Goal: Transaction & Acquisition: Purchase product/service

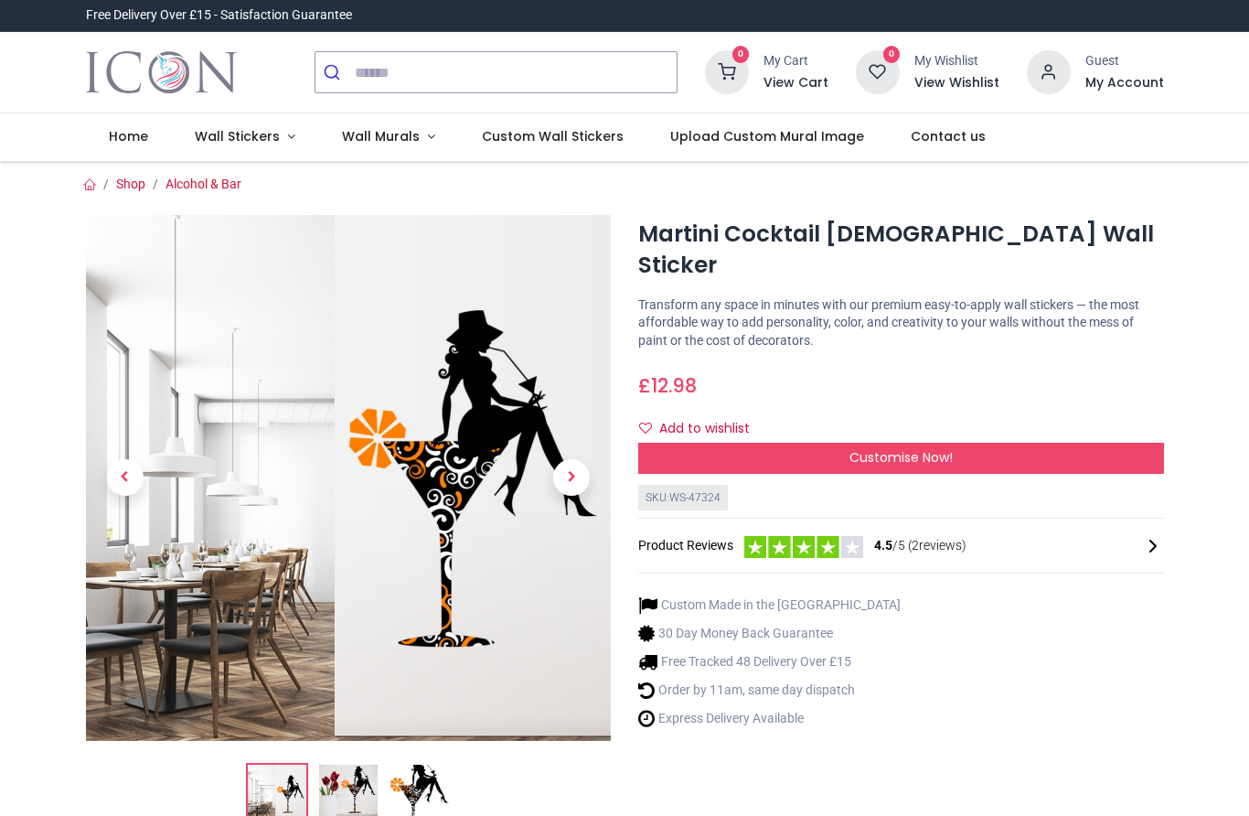
click at [348, 793] on img at bounding box center [348, 794] width 59 height 59
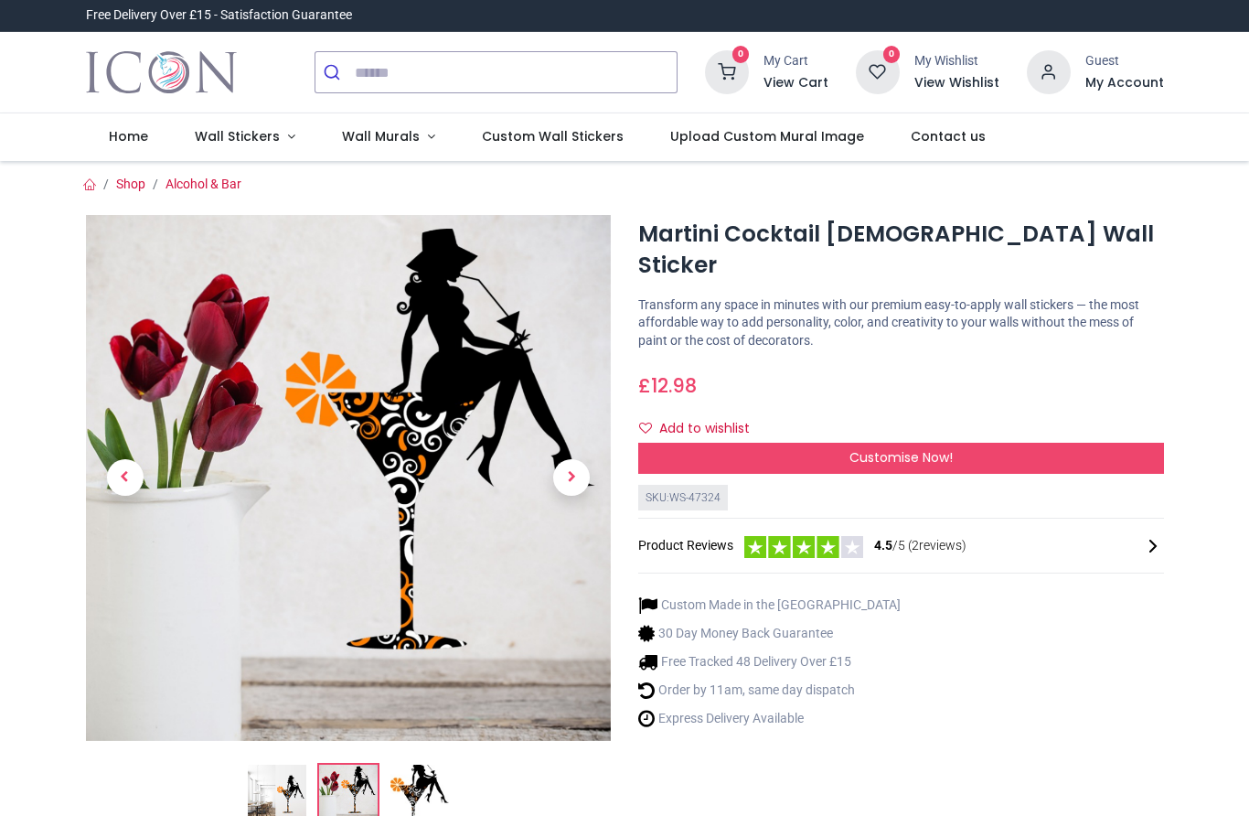
click at [575, 483] on span "Next" at bounding box center [571, 477] width 37 height 37
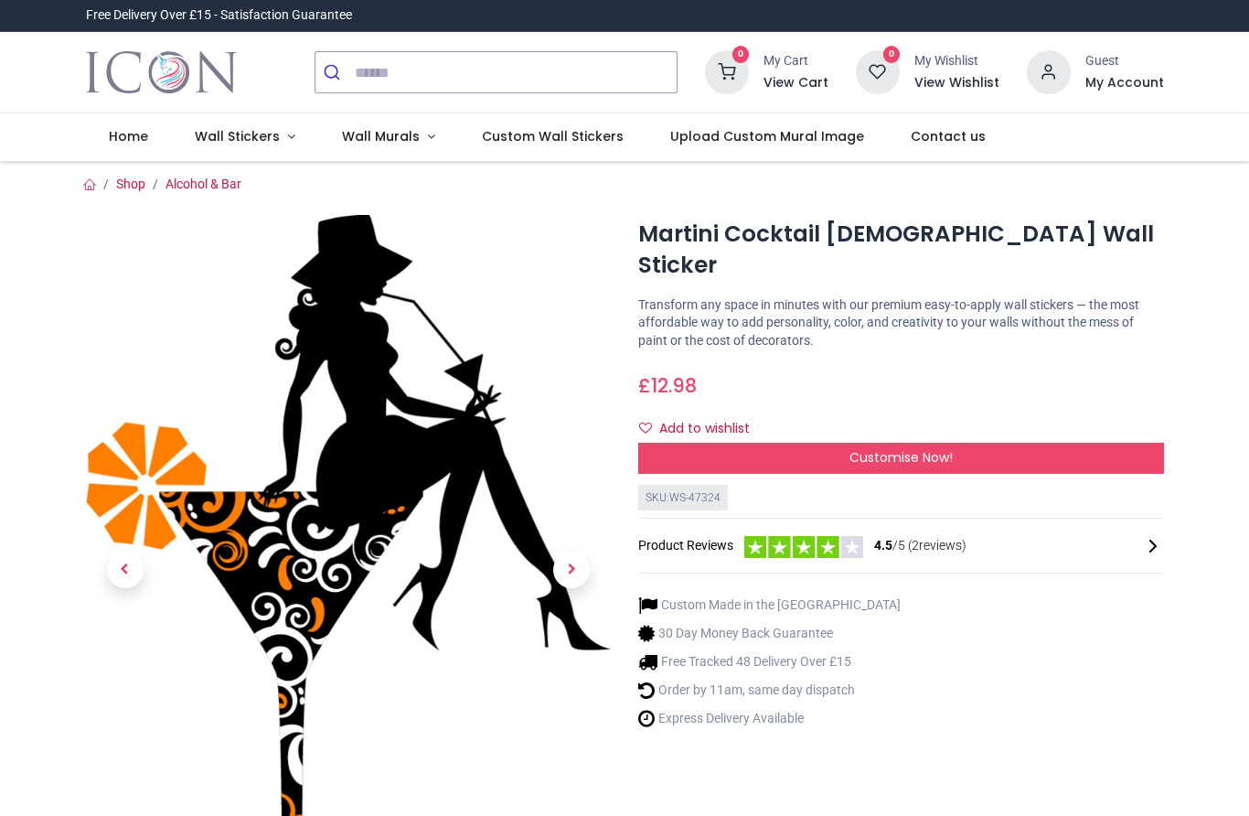
click at [946, 448] on span "Customise Now!" at bounding box center [901, 457] width 103 height 18
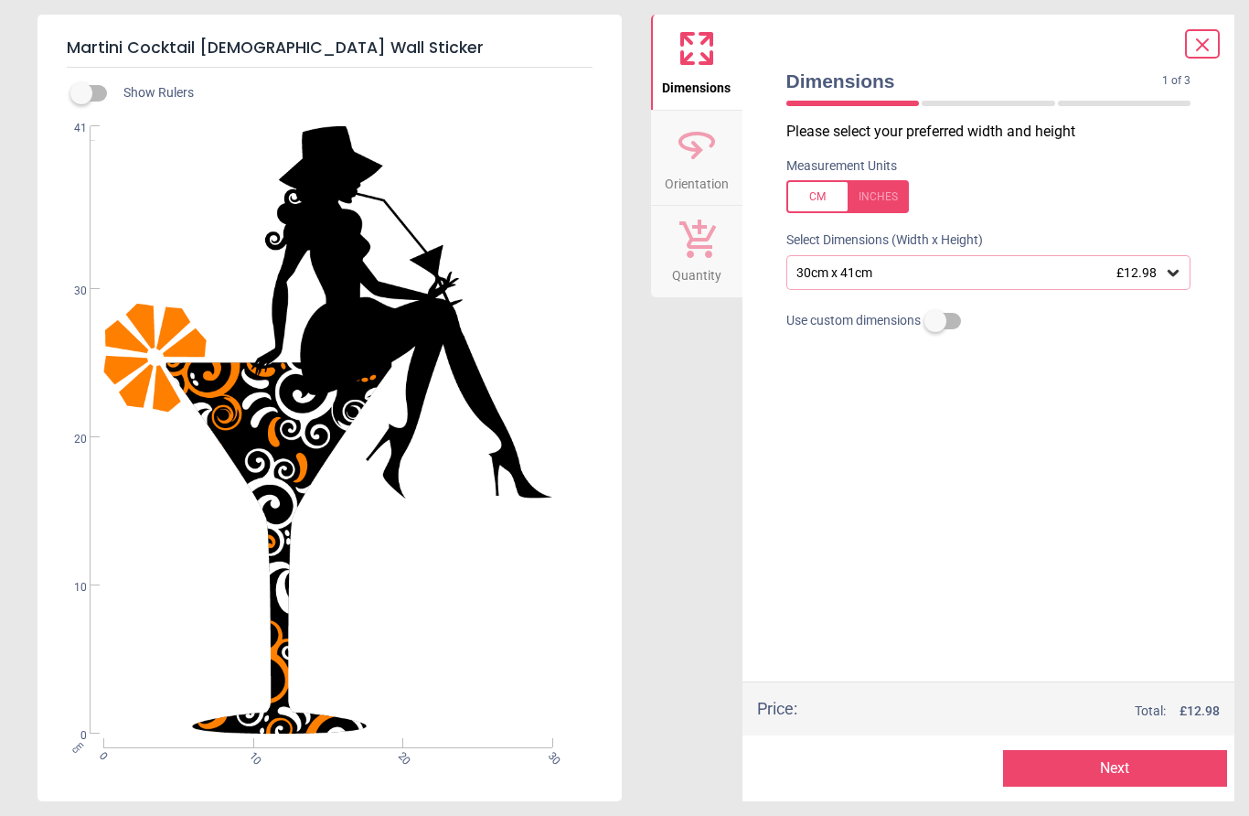
click at [1181, 268] on icon at bounding box center [1173, 272] width 18 height 18
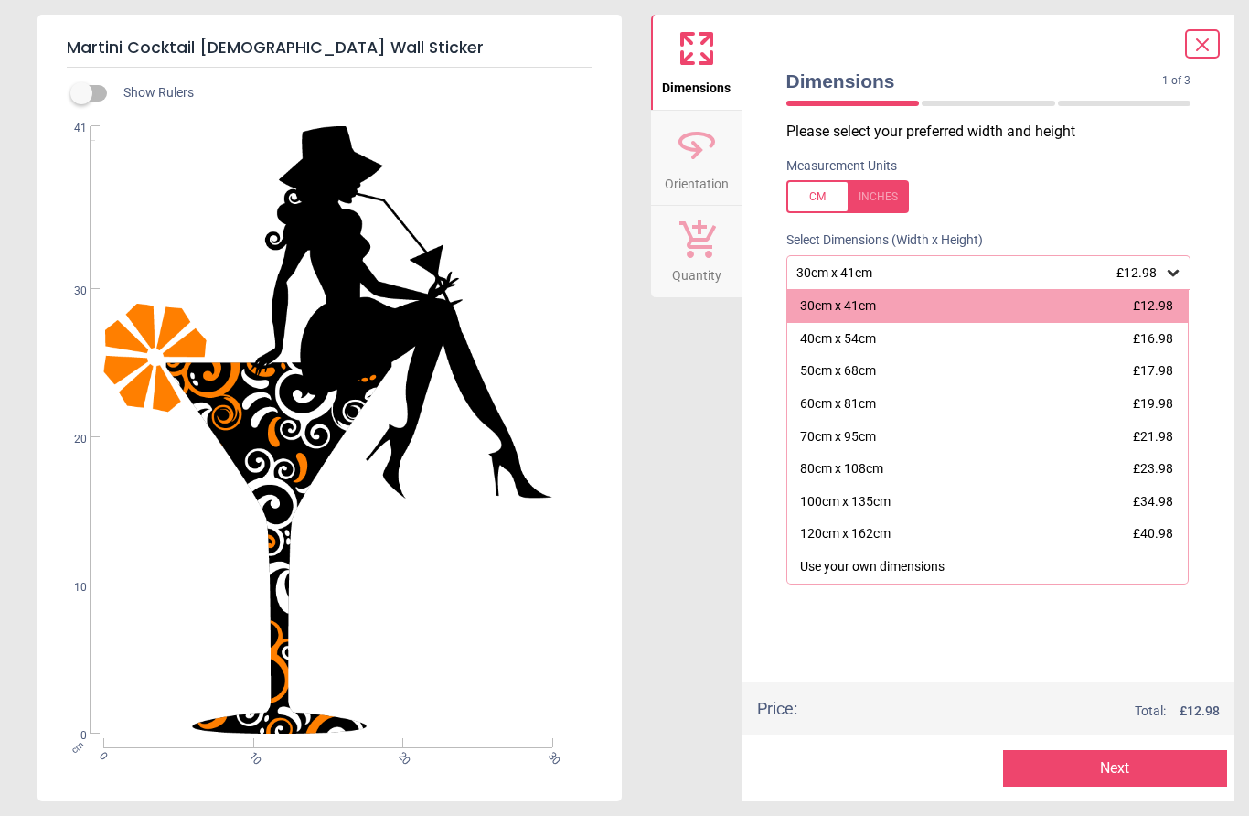
click at [884, 525] on div "120cm x 162cm" at bounding box center [845, 534] width 91 height 18
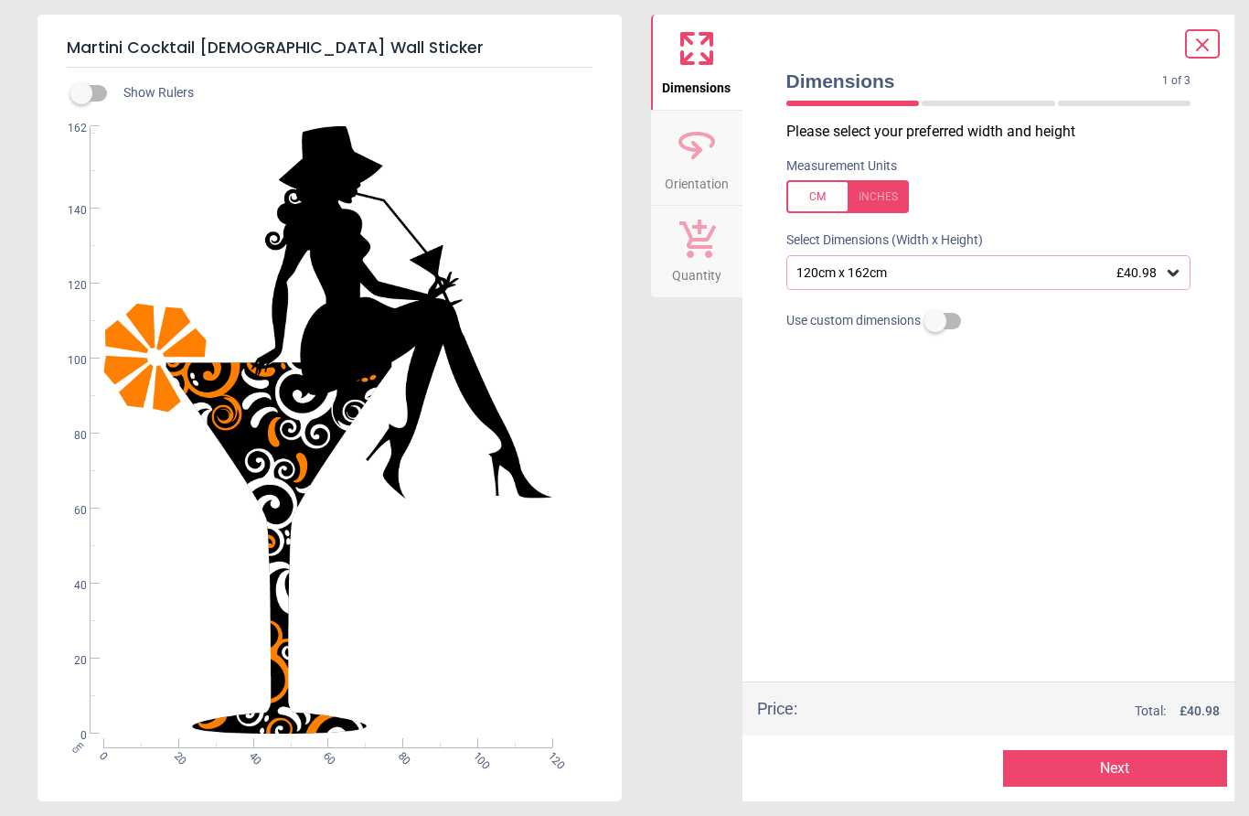
click at [1139, 770] on button "Next" at bounding box center [1115, 768] width 224 height 37
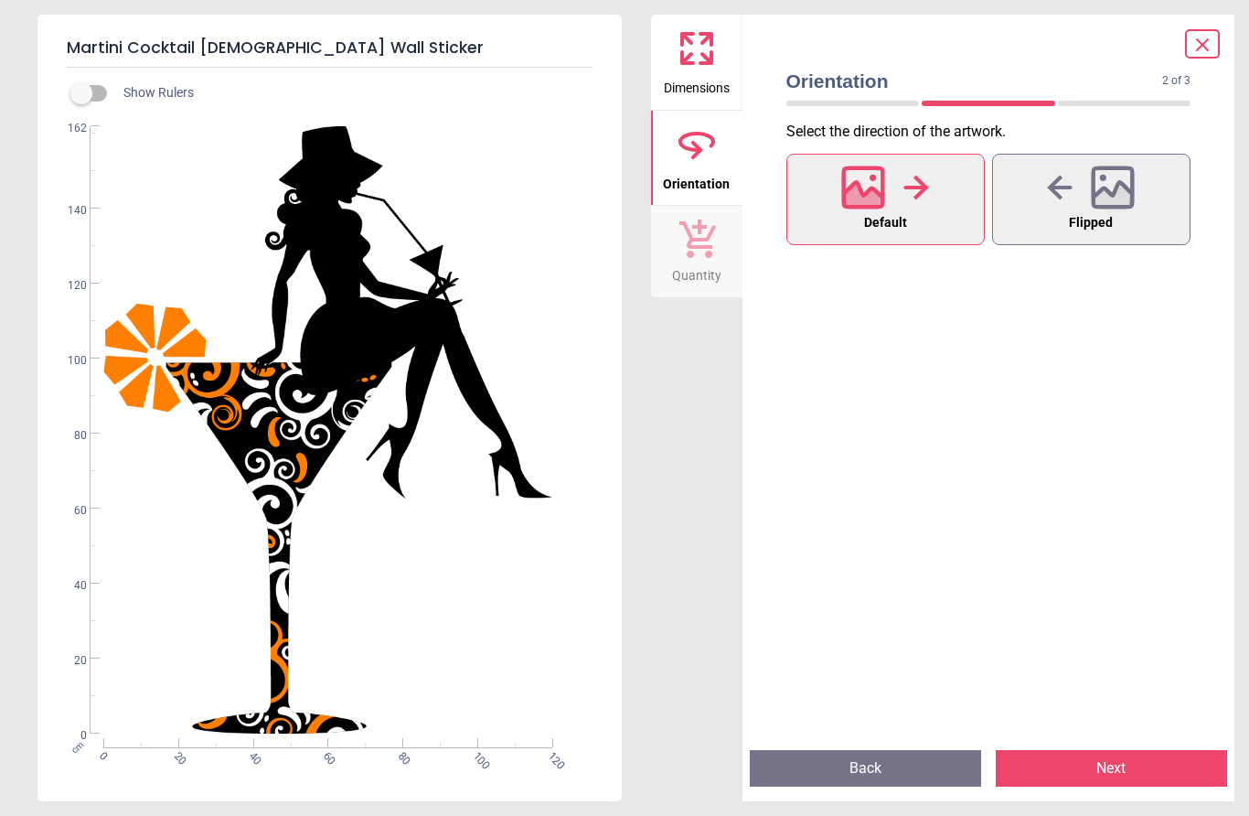
click at [1094, 191] on icon at bounding box center [1113, 186] width 39 height 39
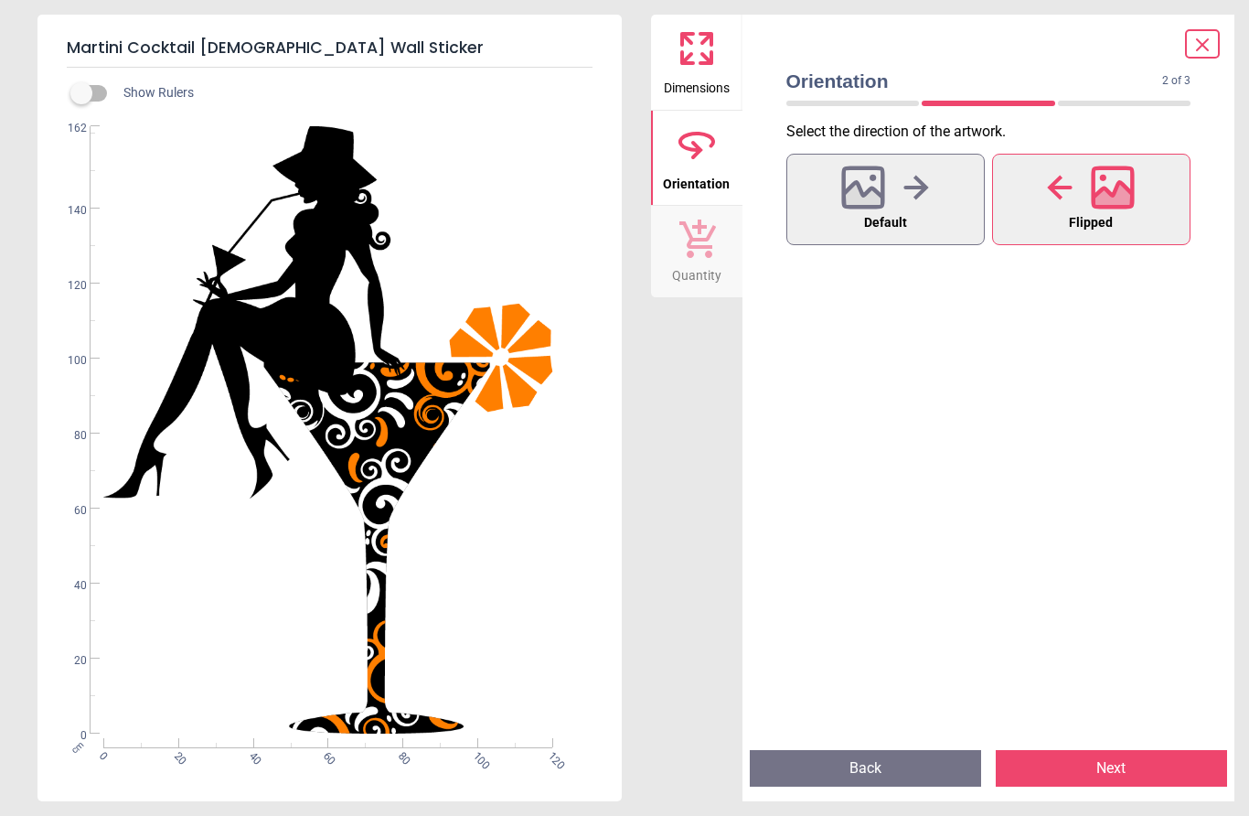
click at [1147, 769] on button "Next" at bounding box center [1111, 768] width 231 height 37
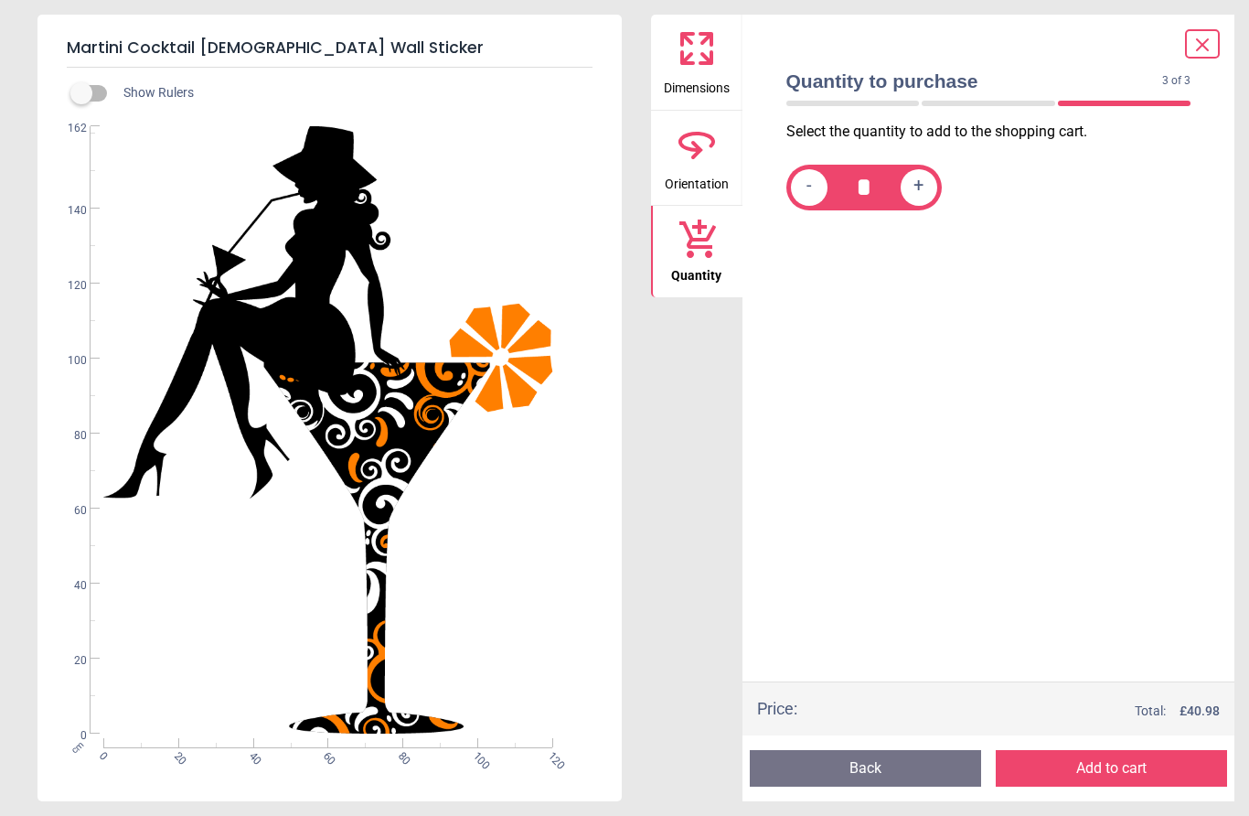
click at [1121, 773] on button "Add to cart" at bounding box center [1111, 768] width 231 height 37
